Goal: Check status

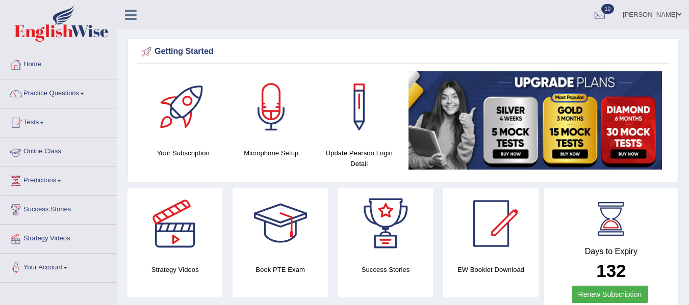
click at [43, 151] on link "Online Class" at bounding box center [59, 151] width 116 height 26
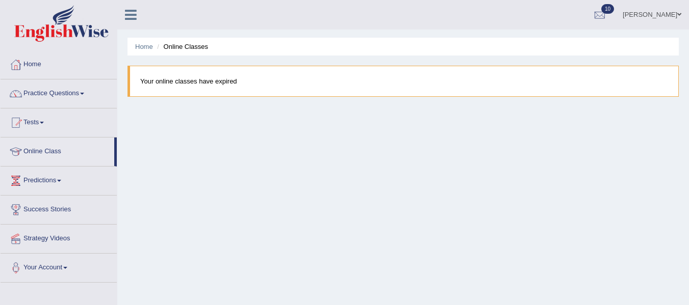
click at [43, 151] on link "Online Class" at bounding box center [58, 151] width 114 height 26
click at [42, 98] on link "Practice Questions" at bounding box center [59, 93] width 116 height 26
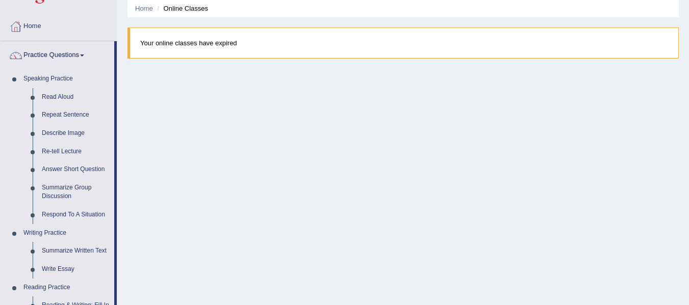
scroll to position [37, 0]
click at [33, 31] on link "Home" at bounding box center [59, 27] width 116 height 26
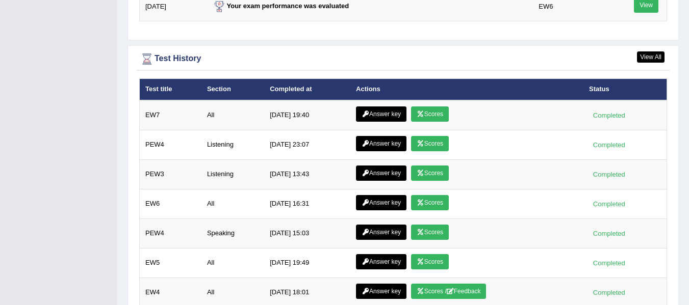
scroll to position [1371, 0]
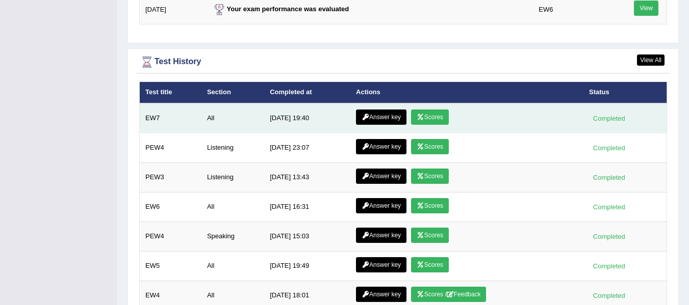
click at [428, 118] on link "Scores" at bounding box center [430, 117] width 38 height 15
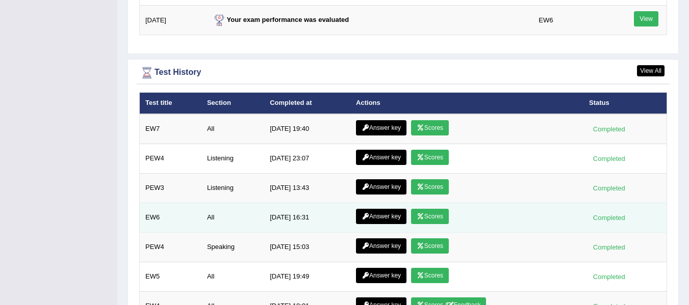
scroll to position [1361, 0]
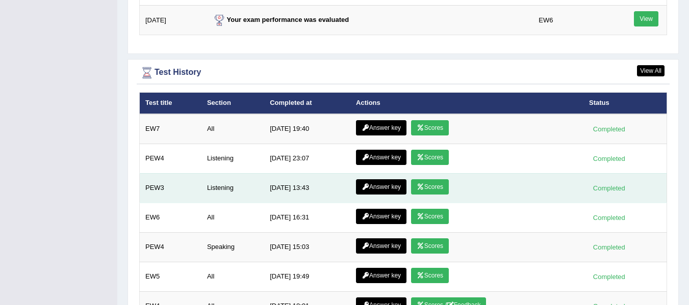
click at [427, 188] on link "Scores" at bounding box center [430, 187] width 38 height 15
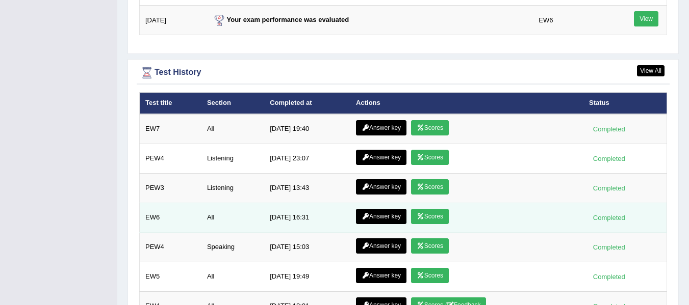
click at [444, 218] on link "Scores" at bounding box center [430, 216] width 38 height 15
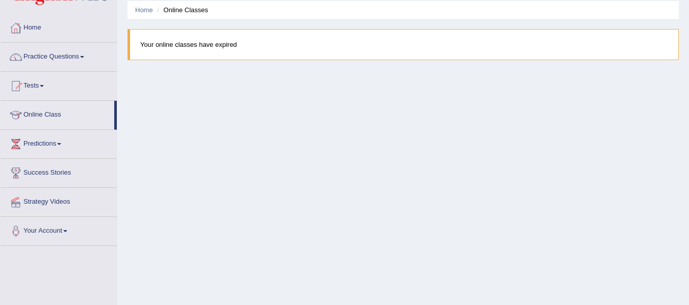
click at [30, 31] on link "Home" at bounding box center [59, 27] width 116 height 26
